Goal: Check status: Check status

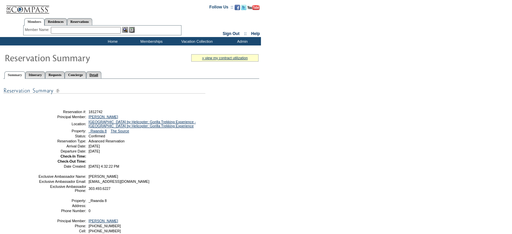
click at [102, 73] on link "Detail" at bounding box center [93, 74] width 15 height 7
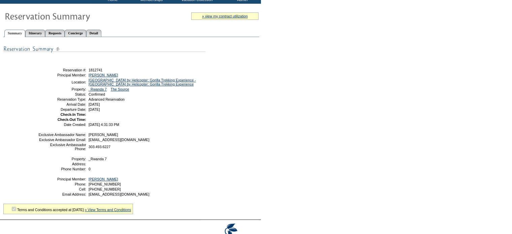
scroll to position [77, 0]
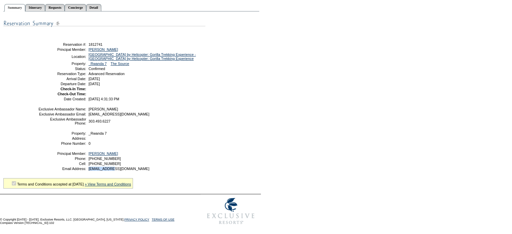
drag, startPoint x: 118, startPoint y: 169, endPoint x: 87, endPoint y: 170, distance: 31.6
click at [87, 170] on td "[EMAIL_ADDRESS][DOMAIN_NAME]" at bounding box center [145, 169] width 117 height 4
copy span "[EMAIL_ADDRESS][DOMAIN_NAME]"
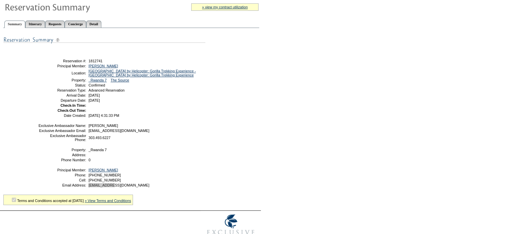
scroll to position [10, 0]
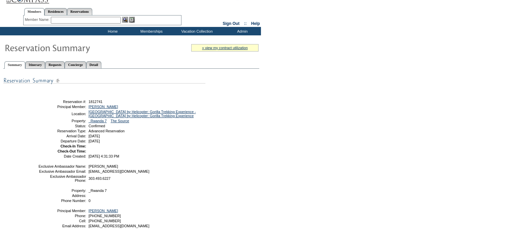
click at [112, 59] on ul "Summary Itinerary Requests Concierge Detail" at bounding box center [131, 59] width 256 height 3
click at [102, 62] on link "Detail" at bounding box center [93, 64] width 15 height 7
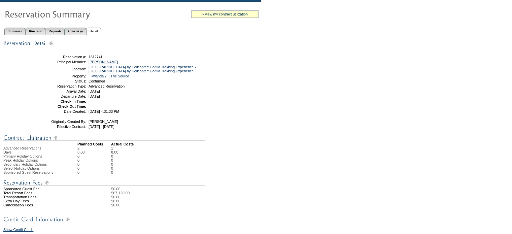
scroll to position [77, 0]
